Goal: Information Seeking & Learning: Learn about a topic

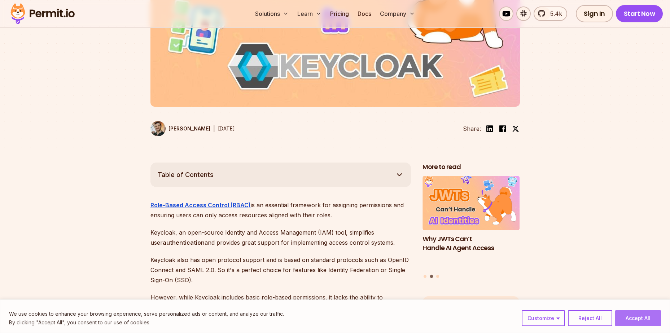
click at [629, 315] on button "Accept All" at bounding box center [638, 318] width 46 height 16
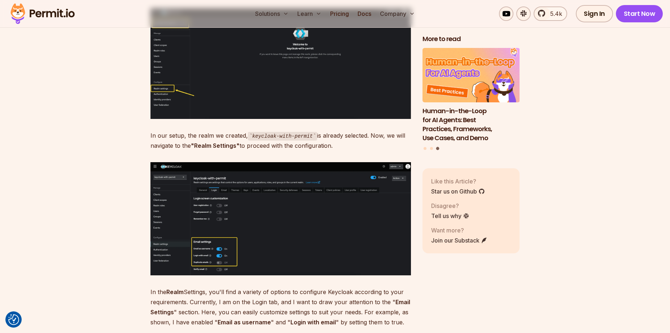
scroll to position [2335, 0]
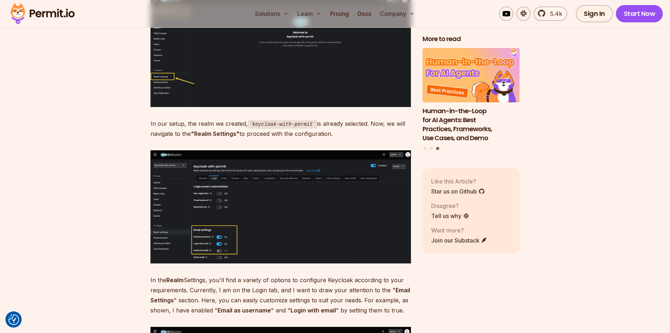
click at [339, 188] on img at bounding box center [280, 206] width 260 height 113
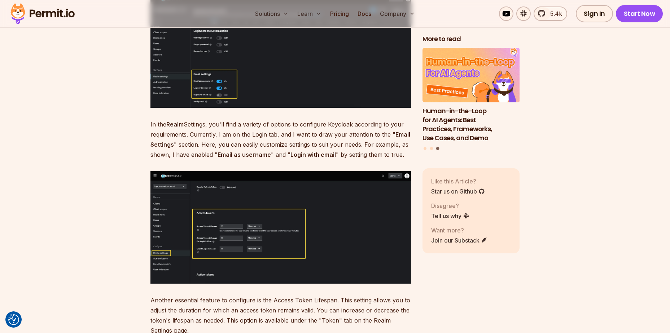
scroll to position [2526, 0]
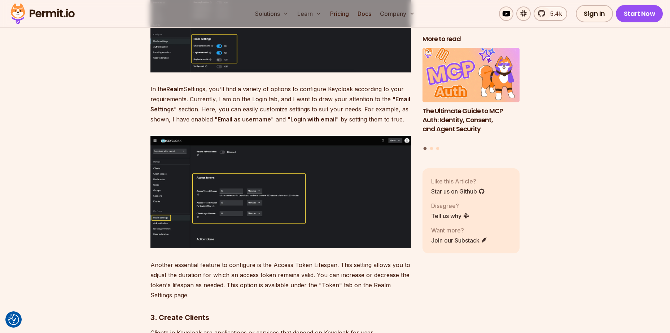
click at [339, 188] on img at bounding box center [280, 192] width 260 height 113
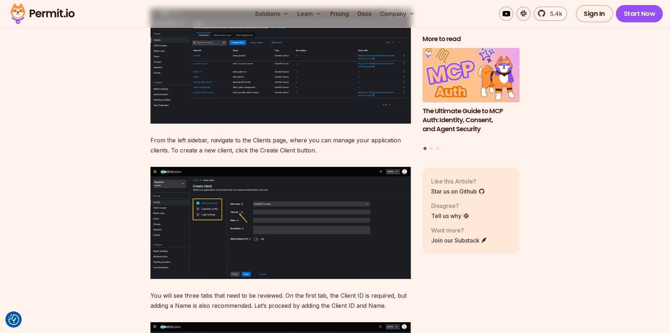
scroll to position [2956, 0]
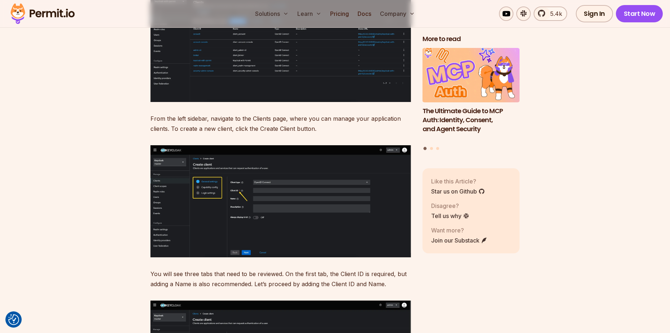
click at [295, 206] on img at bounding box center [280, 201] width 260 height 113
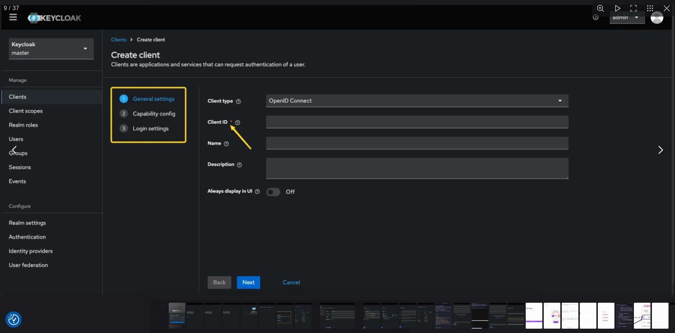
click at [295, 206] on img "You can close this modal content with the ESC key" at bounding box center [337, 150] width 672 height 290
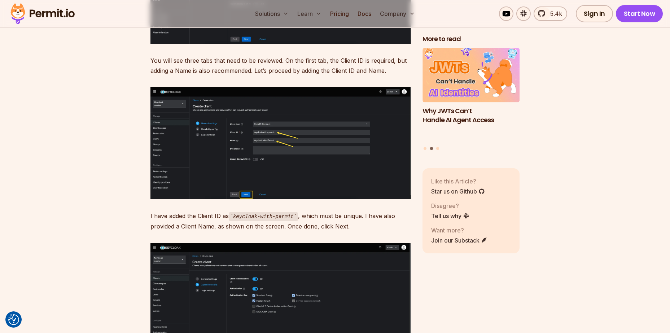
scroll to position [3170, 0]
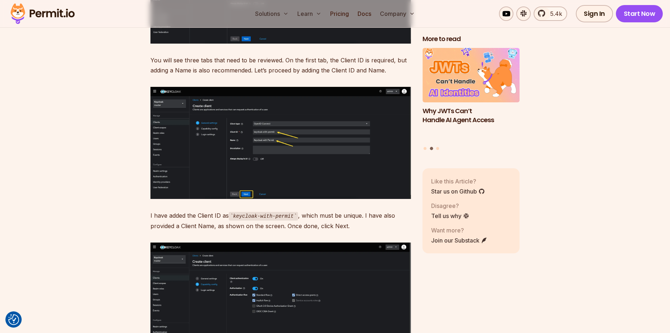
click at [281, 136] on img at bounding box center [280, 143] width 260 height 112
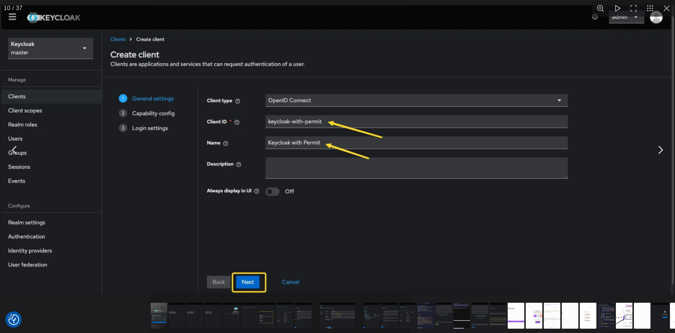
click at [281, 136] on img "You can close this modal content with the ESC key" at bounding box center [337, 149] width 672 height 289
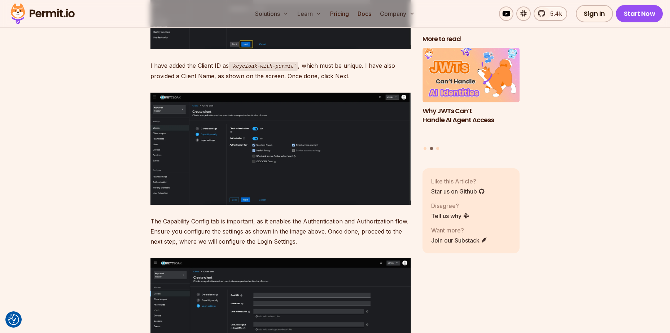
scroll to position [3345, 0]
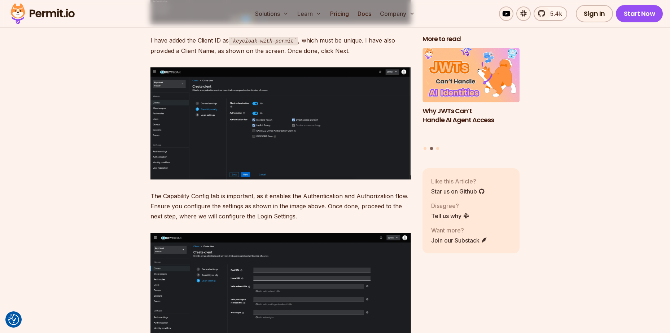
click at [281, 136] on img at bounding box center [280, 123] width 260 height 112
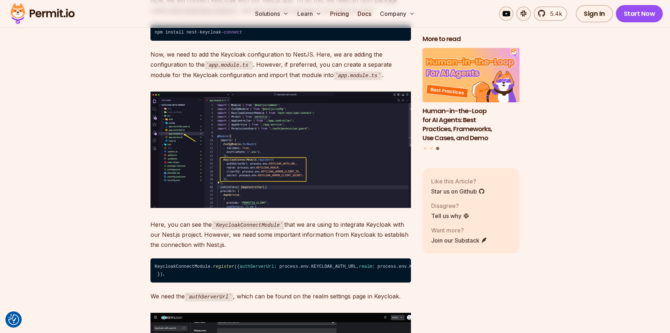
scroll to position [3978, 0]
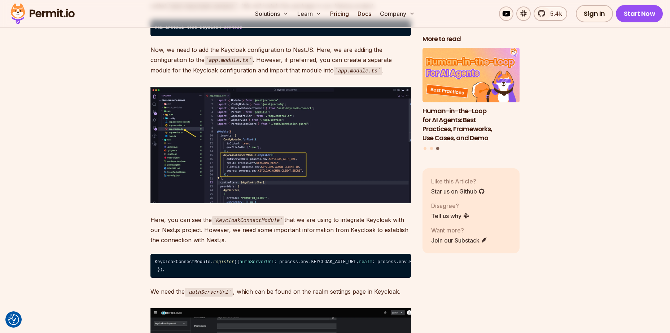
click at [281, 136] on img at bounding box center [280, 145] width 260 height 116
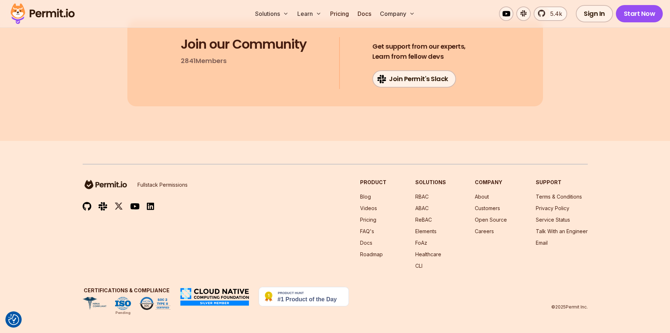
scroll to position [13072, 0]
